Goal: Feedback & Contribution: Leave review/rating

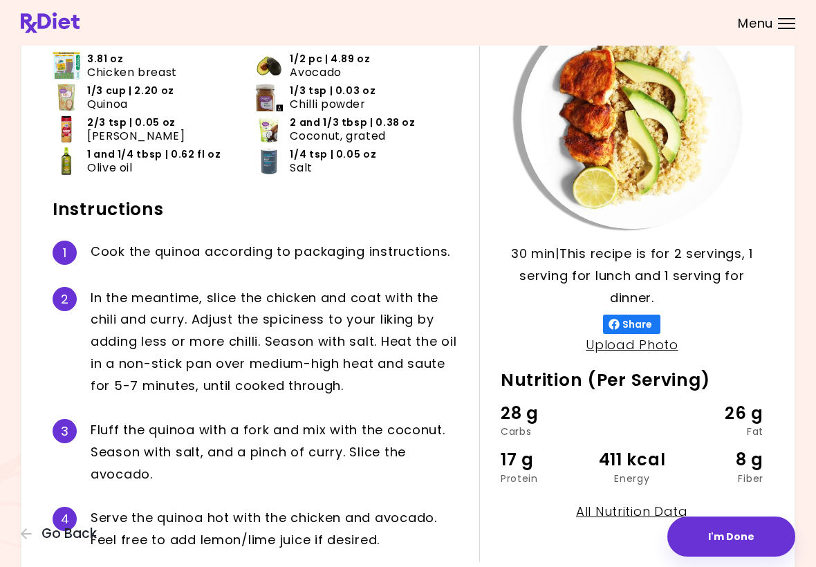
scroll to position [111, 0]
click at [33, 539] on icon "button" at bounding box center [27, 534] width 12 height 12
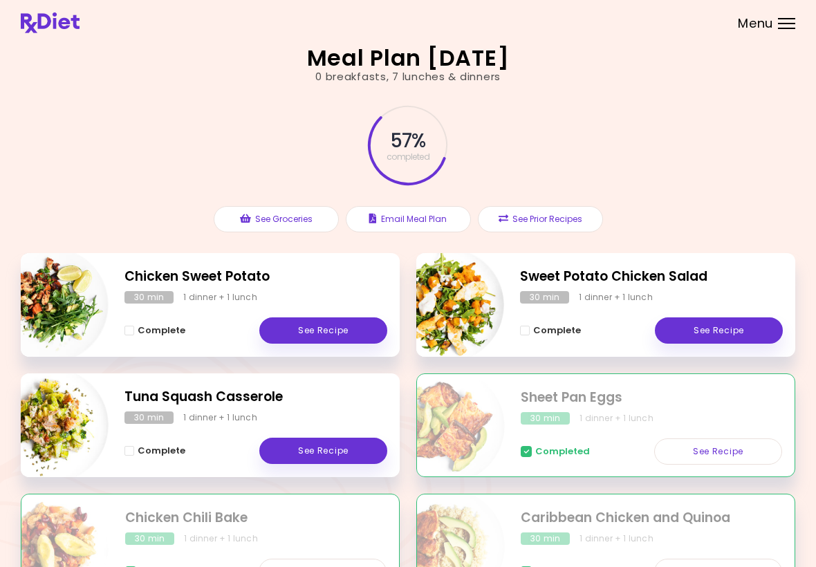
click at [718, 329] on link "See Recipe" at bounding box center [719, 331] width 128 height 26
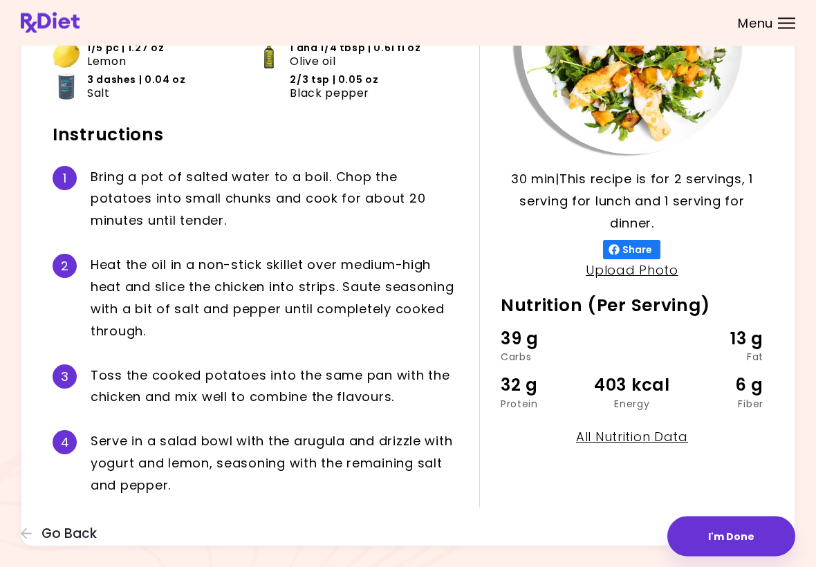
scroll to position [192, 0]
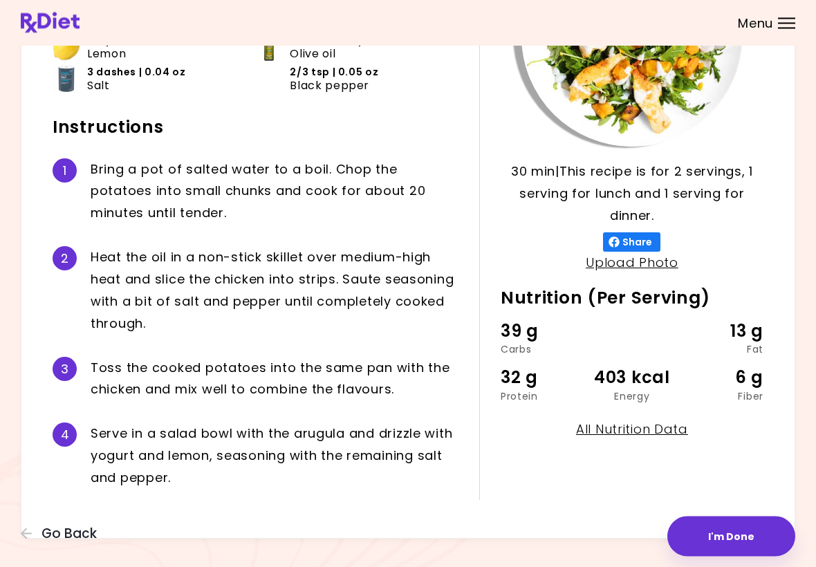
click at [717, 542] on button "I'm Done" at bounding box center [732, 537] width 128 height 40
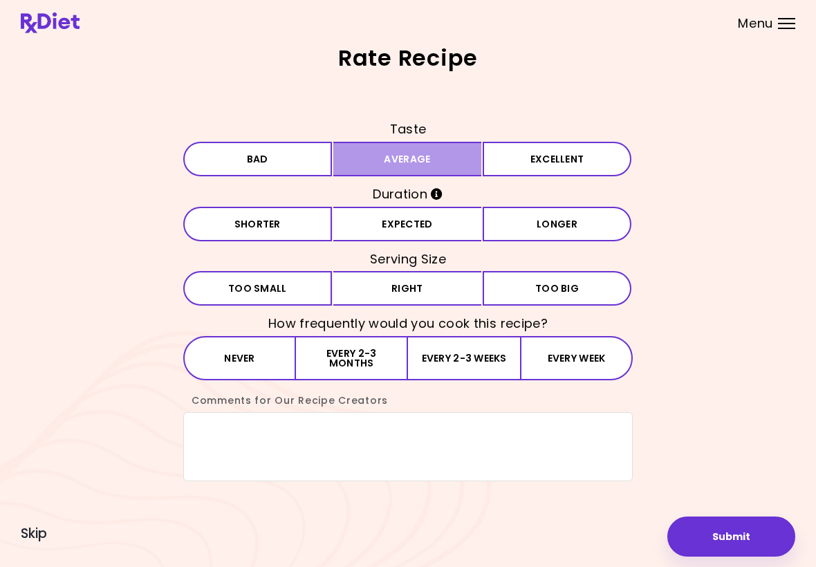
click at [405, 161] on button "Average" at bounding box center [407, 159] width 149 height 35
click at [399, 235] on button "Expected" at bounding box center [407, 224] width 149 height 35
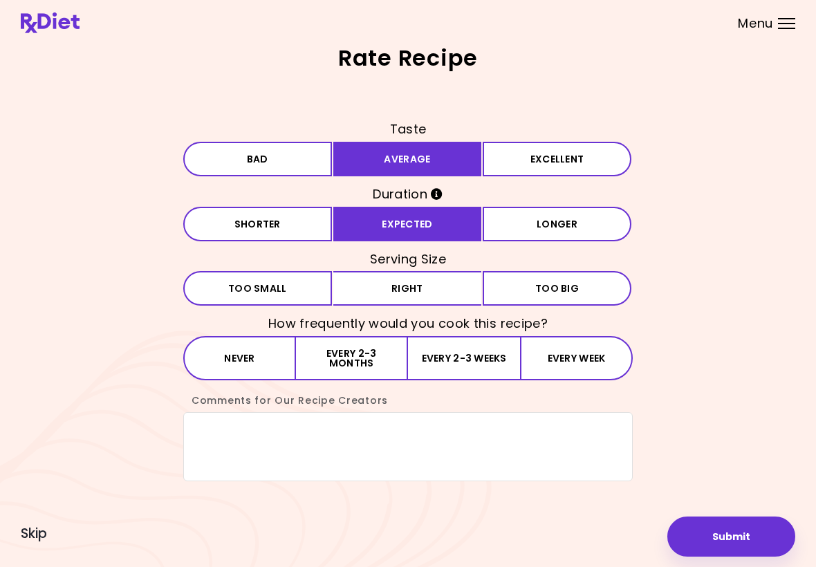
click at [398, 235] on button "Expected" at bounding box center [407, 224] width 149 height 35
click at [386, 291] on button "Right" at bounding box center [407, 288] width 149 height 35
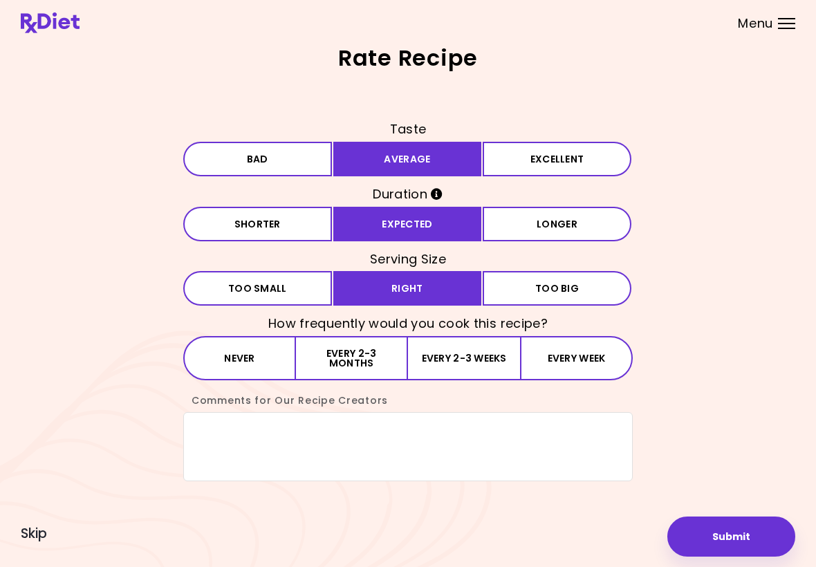
click at [263, 363] on button "Never" at bounding box center [239, 358] width 113 height 44
click at [257, 446] on textarea "Comments for Our Recipe Creators" at bounding box center [408, 446] width 450 height 69
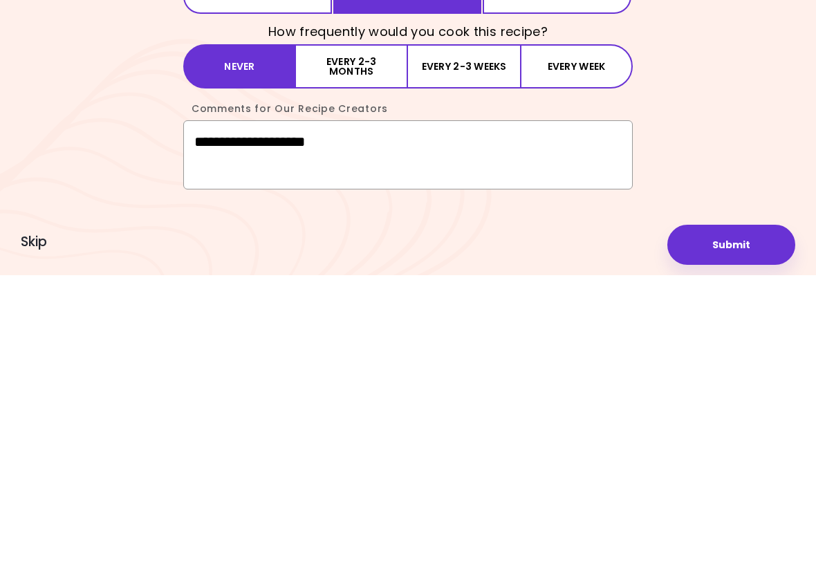
type textarea "**********"
click at [736, 517] on button "Submit" at bounding box center [732, 537] width 128 height 40
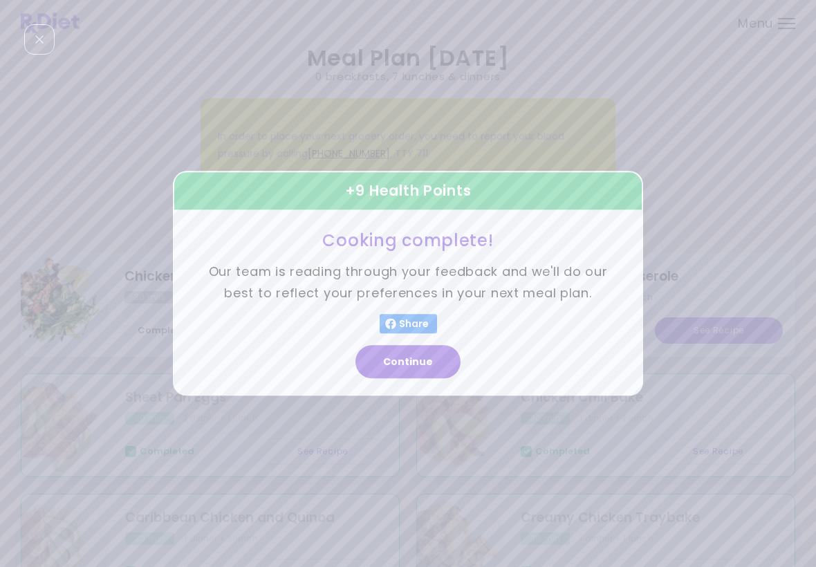
click at [410, 360] on button "Continue" at bounding box center [408, 362] width 105 height 33
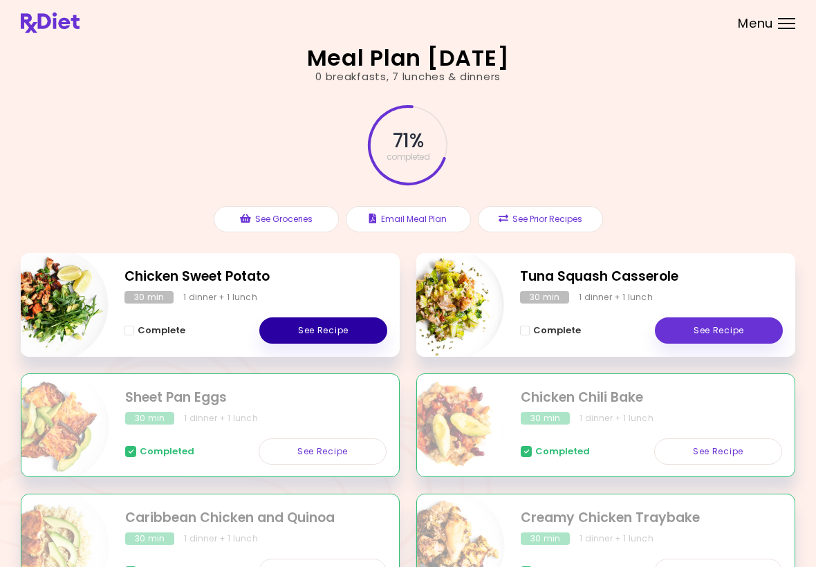
click at [344, 331] on link "See Recipe" at bounding box center [323, 331] width 128 height 26
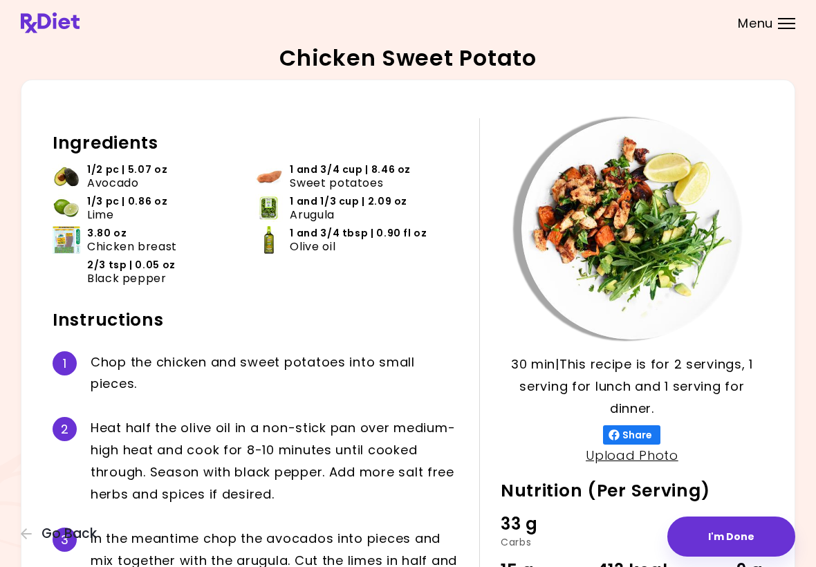
click at [34, 539] on button "Go Back" at bounding box center [62, 534] width 83 height 15
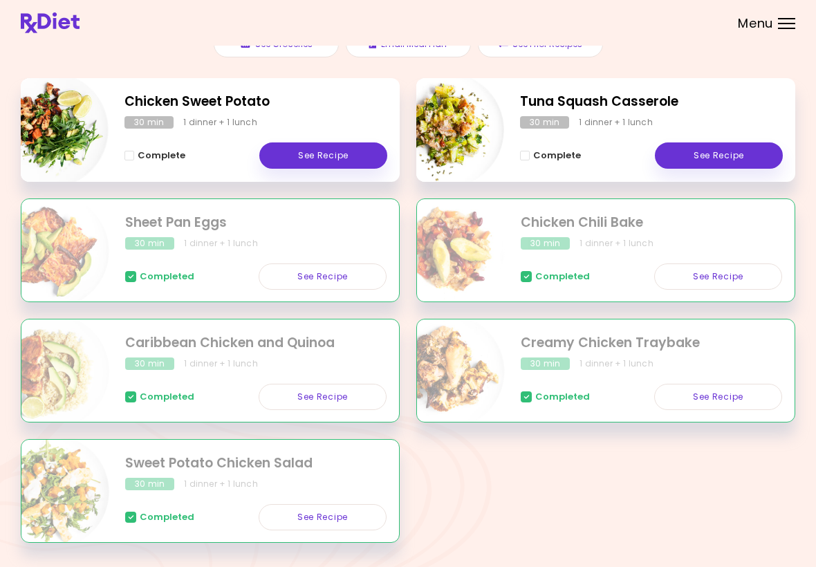
scroll to position [214, 0]
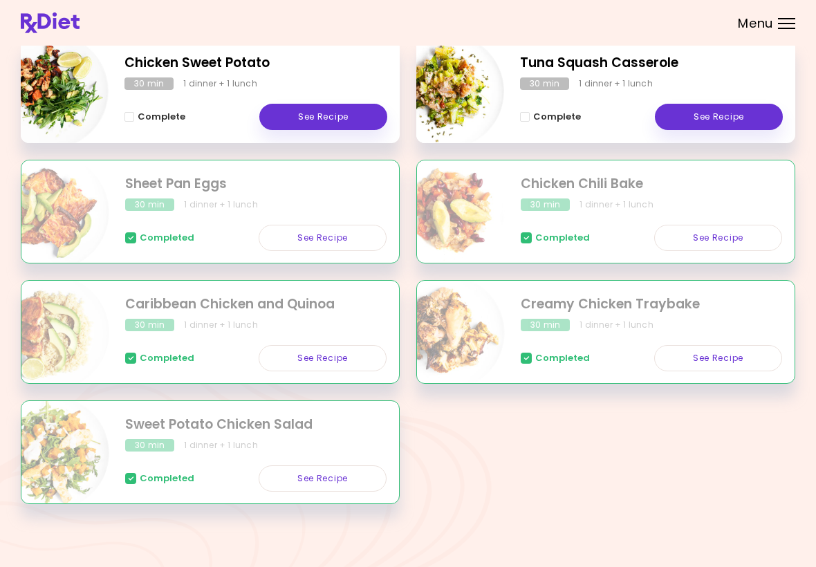
click at [364, 122] on link "See Recipe" at bounding box center [323, 117] width 128 height 26
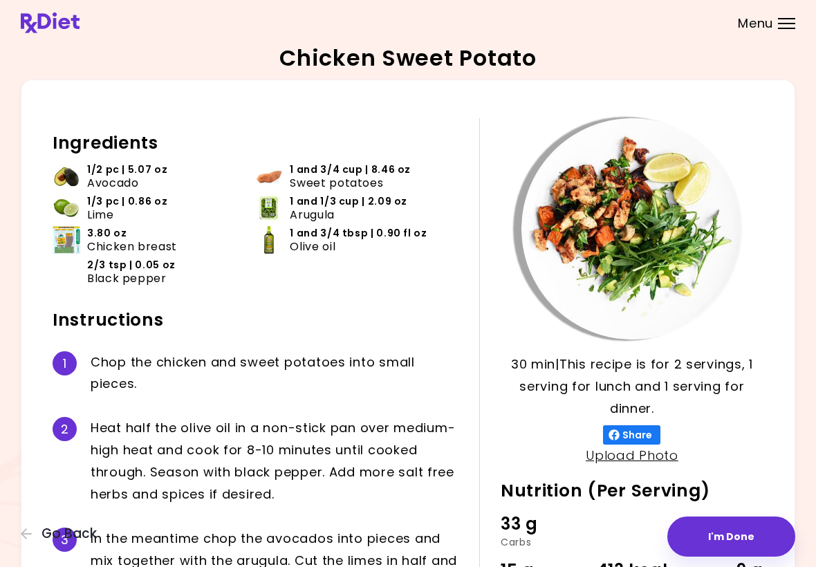
click at [738, 531] on button "I'm Done" at bounding box center [732, 537] width 128 height 40
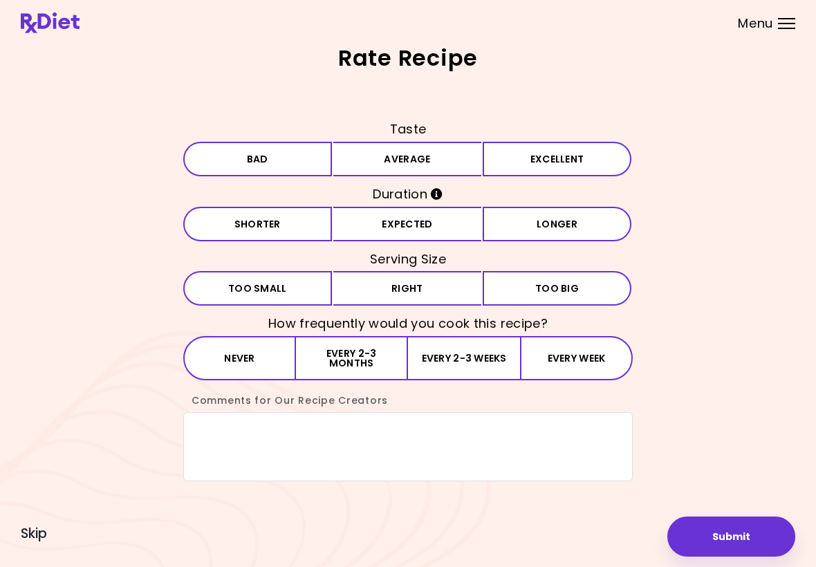
click at [417, 163] on button "Average" at bounding box center [407, 159] width 149 height 35
click at [408, 223] on button "Expected" at bounding box center [407, 224] width 149 height 35
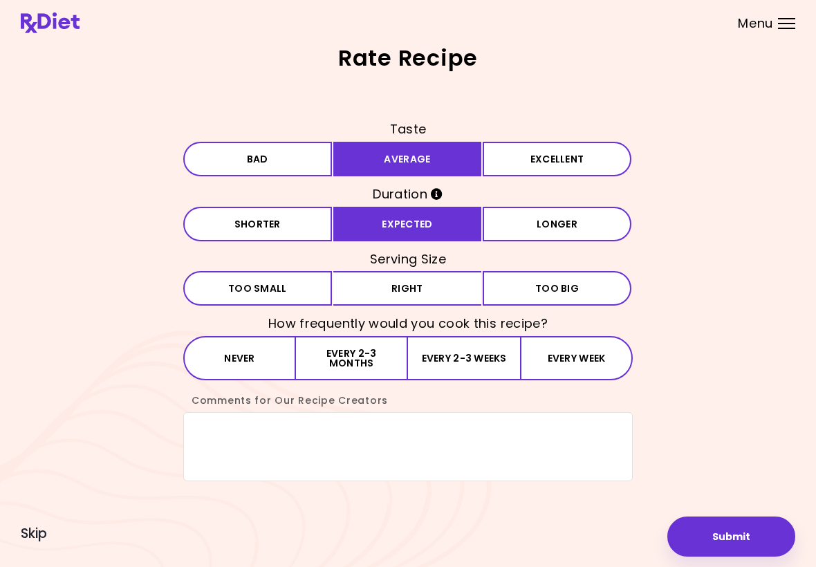
click at [398, 296] on button "Right" at bounding box center [407, 288] width 149 height 35
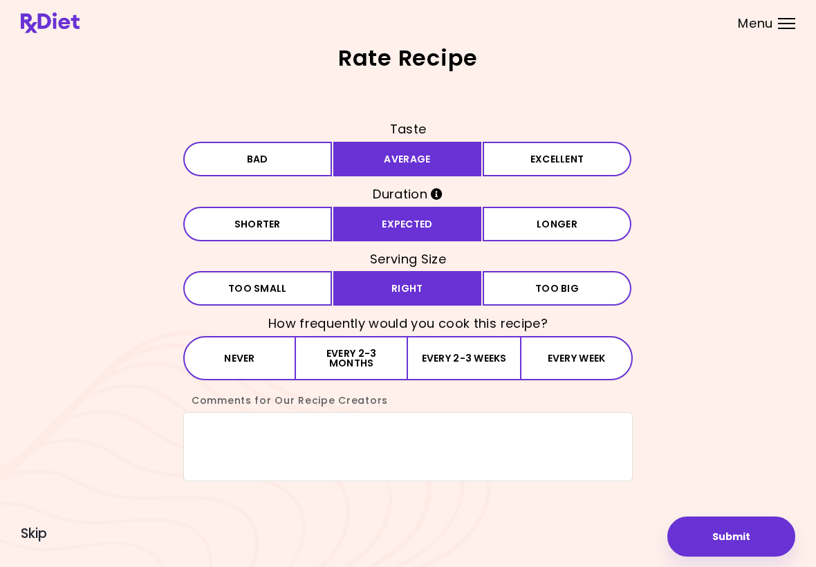
click at [274, 368] on button "Never" at bounding box center [239, 358] width 113 height 44
click at [246, 439] on textarea "Comments for Our Recipe Creators" at bounding box center [408, 446] width 450 height 69
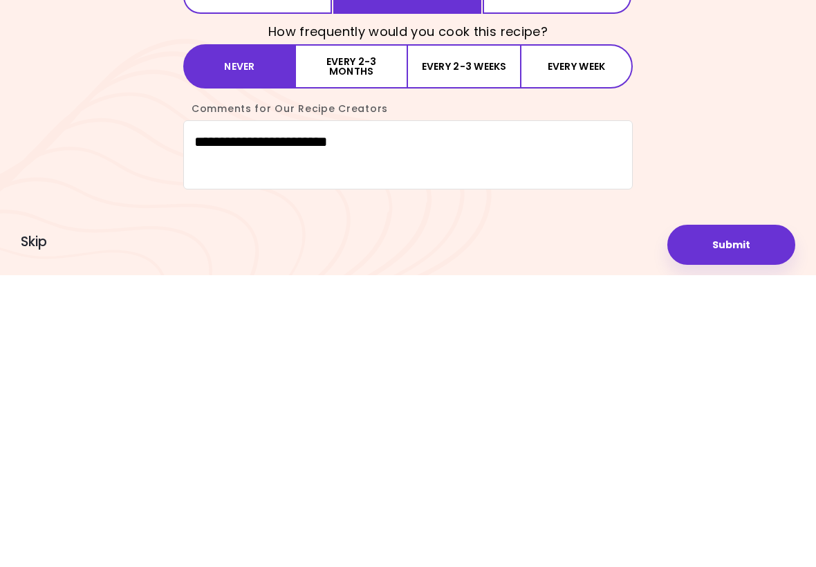
click at [725, 118] on div "**********" at bounding box center [408, 299] width 775 height 363
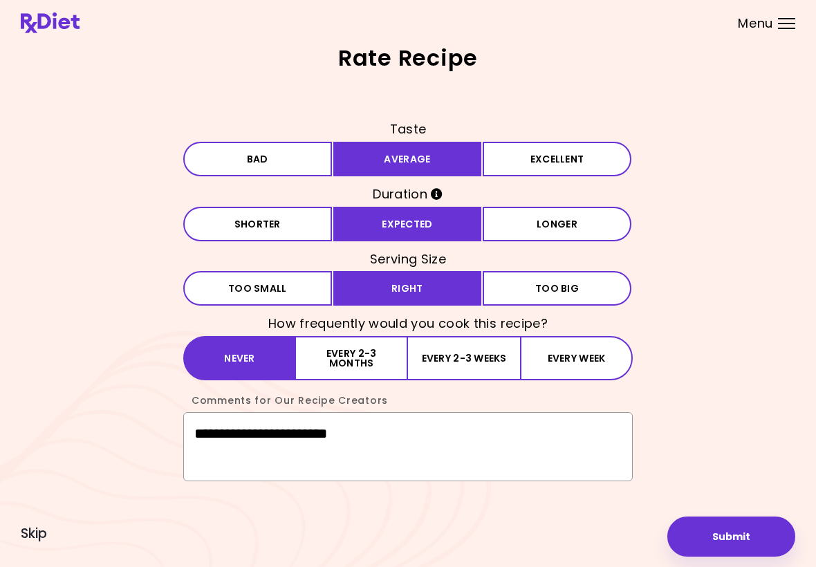
click at [412, 450] on textarea "**********" at bounding box center [408, 446] width 450 height 69
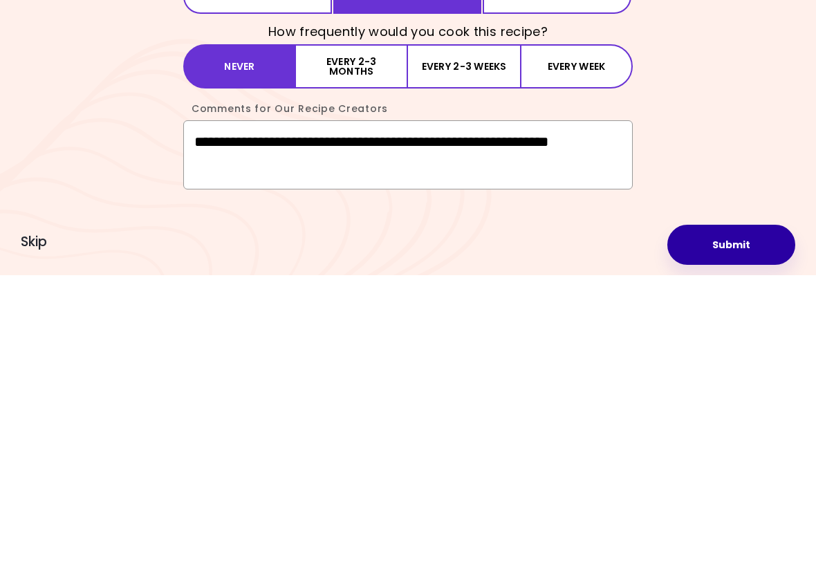
type textarea "**********"
click at [742, 517] on button "Submit" at bounding box center [732, 537] width 128 height 40
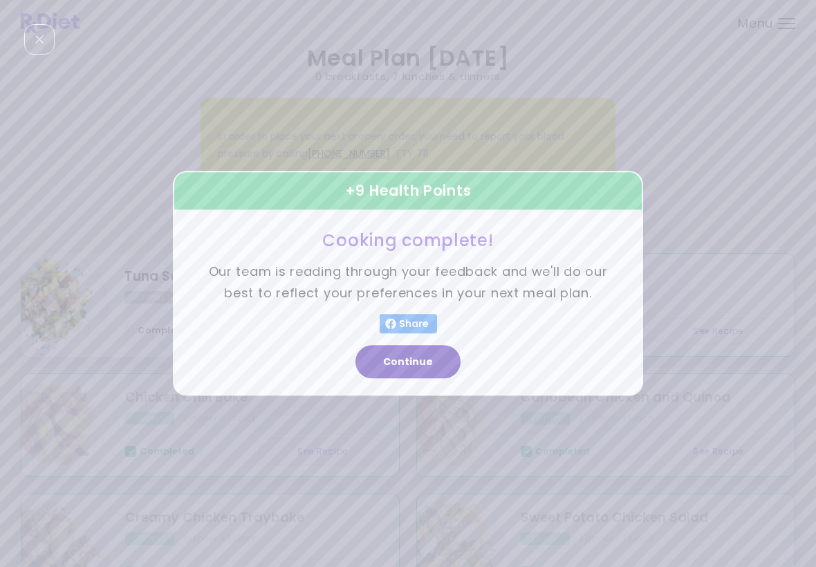
click at [437, 358] on button "Continue" at bounding box center [408, 362] width 105 height 33
